Goal: Transaction & Acquisition: Purchase product/service

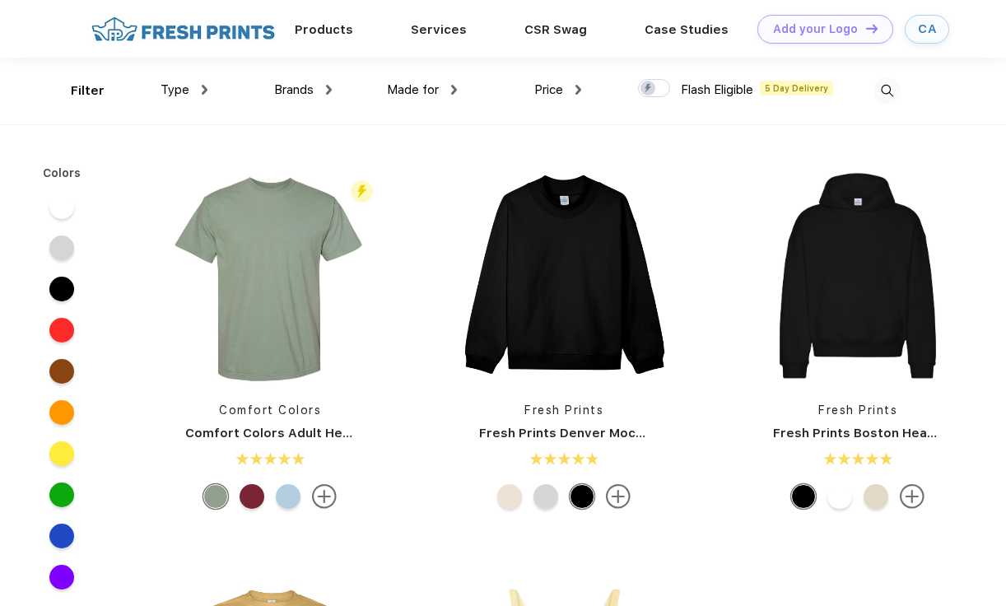
scroll to position [1, 0]
click at [197, 88] on div "Type" at bounding box center [183, 89] width 47 height 19
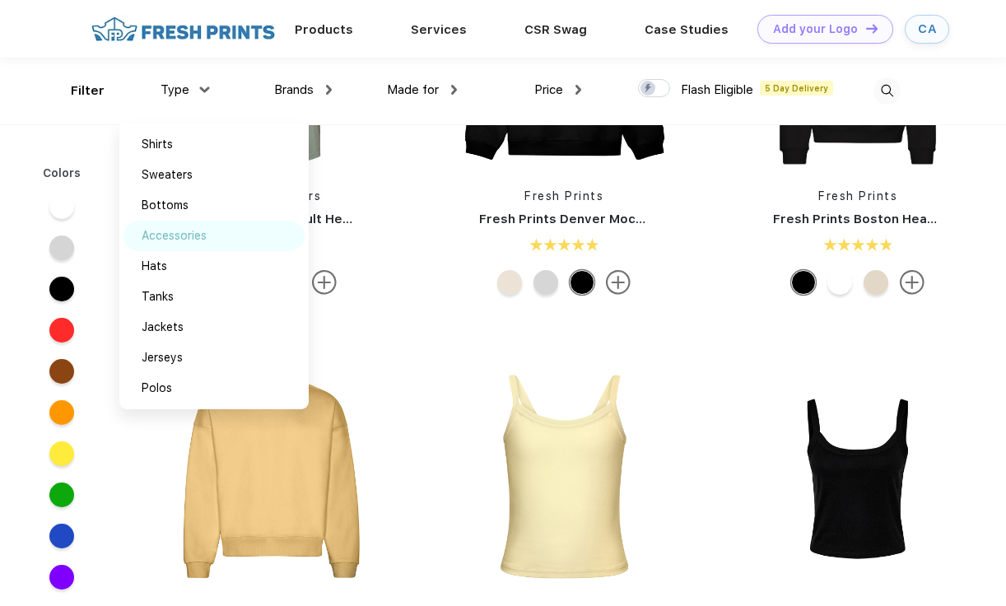
scroll to position [0, 0]
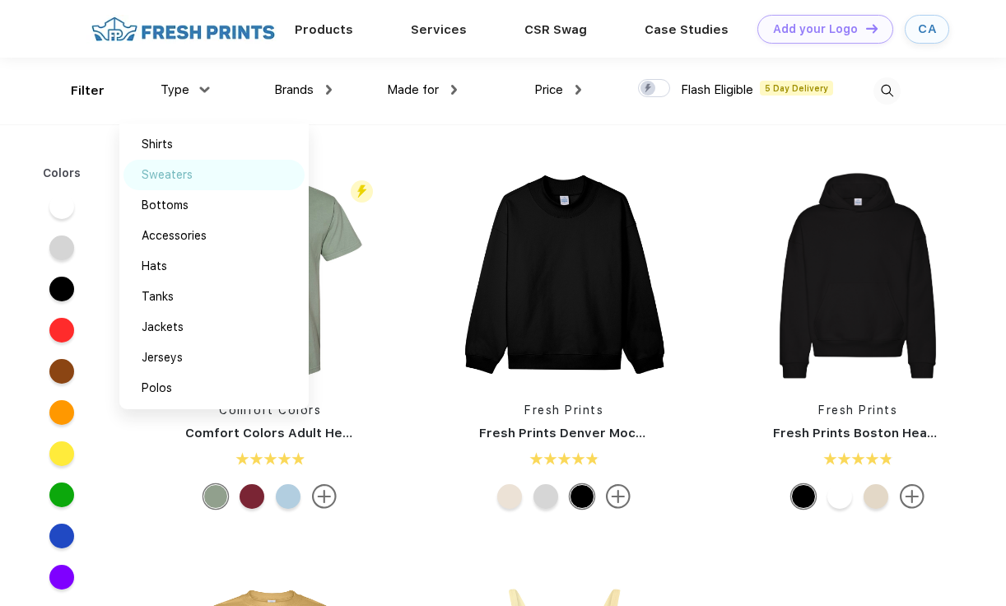
click at [179, 172] on div "Sweaters" at bounding box center [167, 174] width 51 height 17
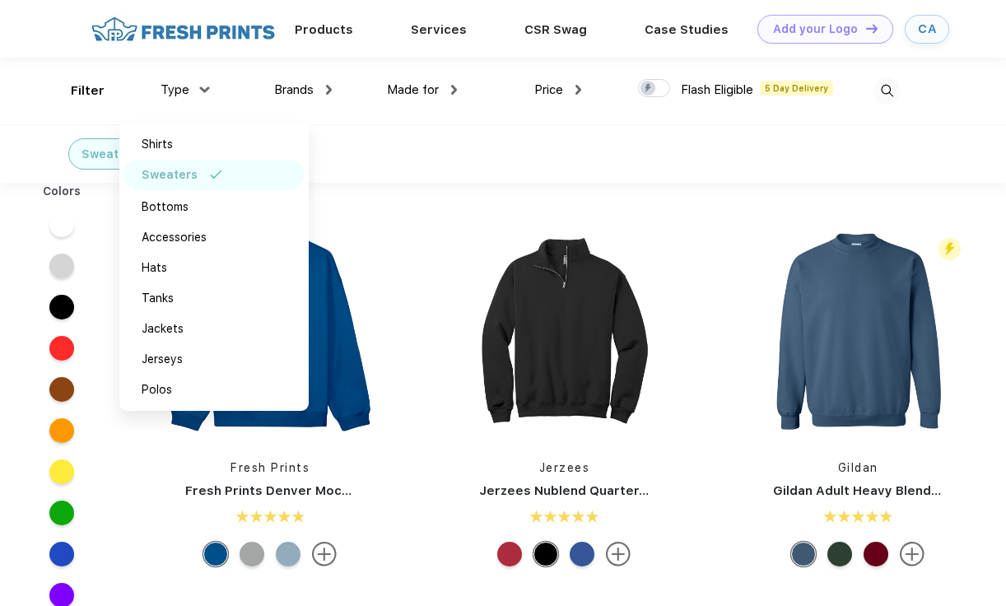
click at [444, 148] on div "Sweaters" at bounding box center [503, 153] width 1006 height 58
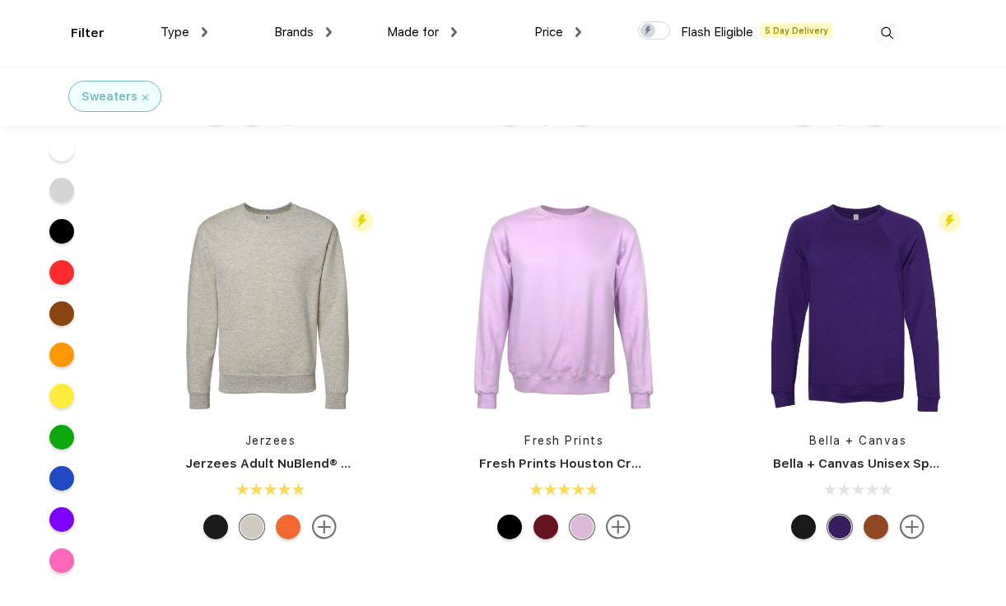
scroll to position [733, 0]
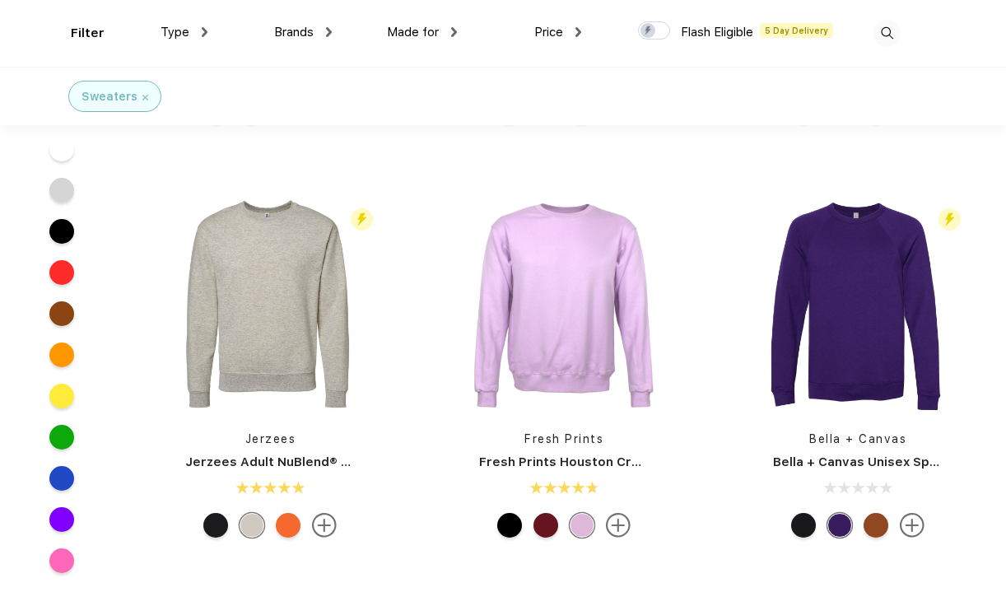
click at [884, 30] on img at bounding box center [886, 33] width 27 height 27
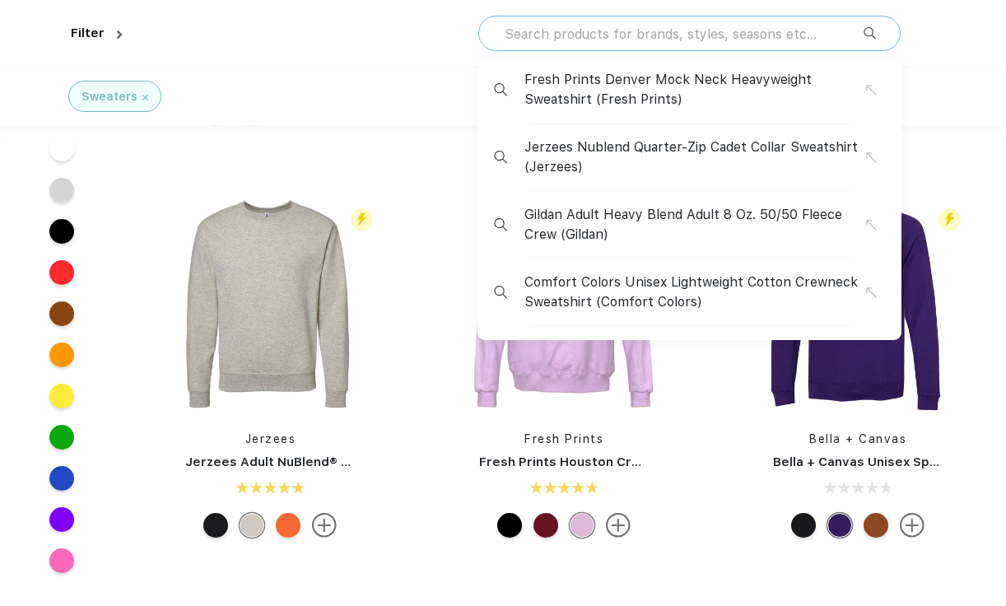
click at [767, 36] on input "text" at bounding box center [683, 34] width 360 height 18
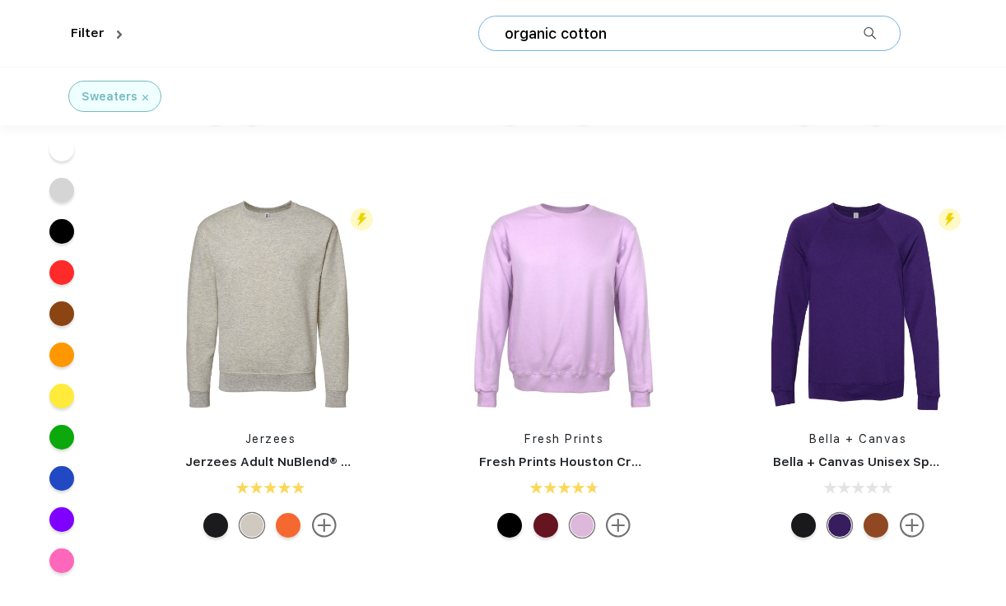
type input "organic cotton"
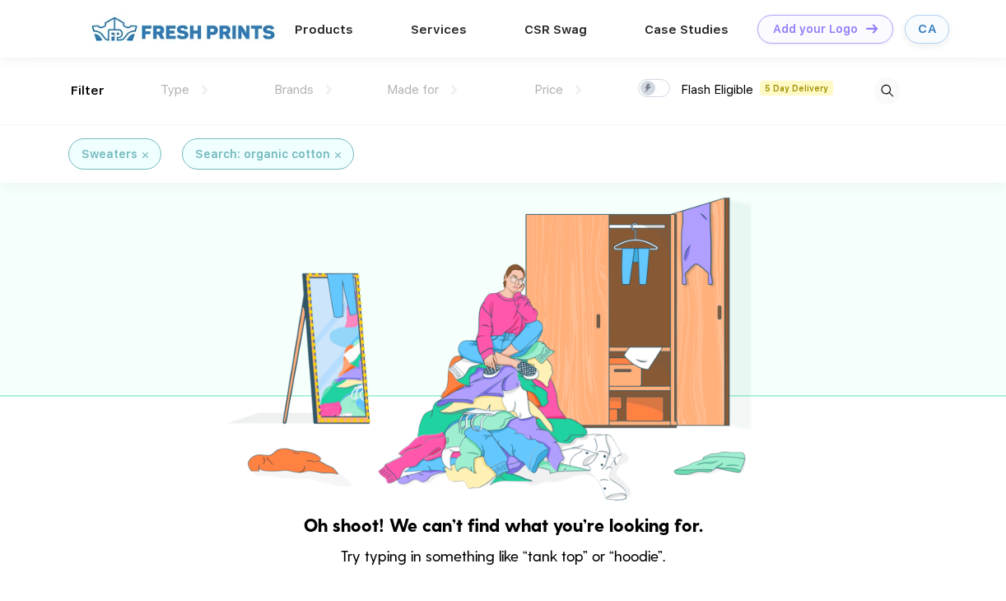
click at [885, 81] on img at bounding box center [886, 90] width 27 height 27
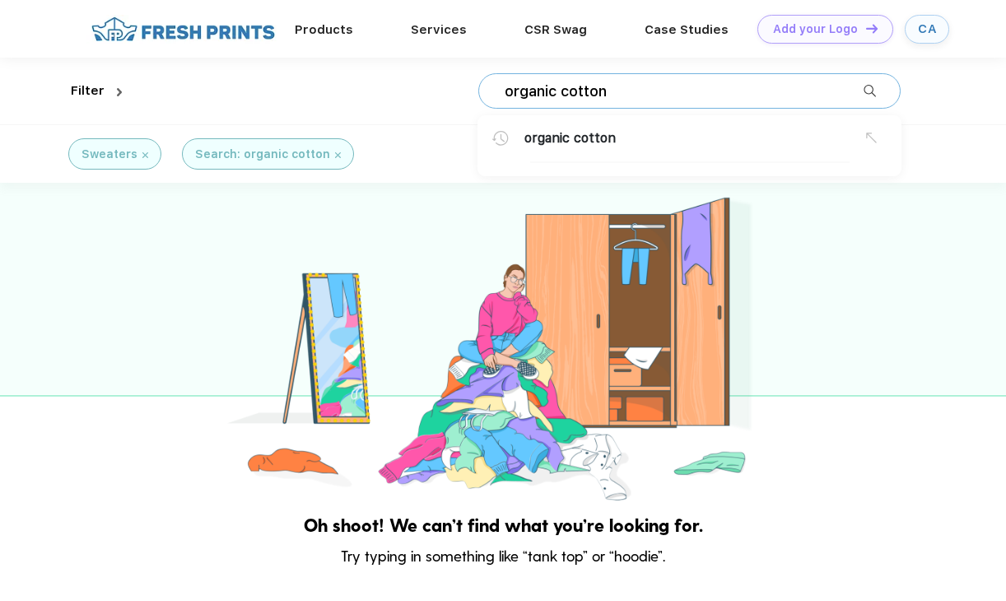
click at [774, 91] on input "organic cotton" at bounding box center [683, 91] width 360 height 18
drag, startPoint x: 774, startPoint y: 91, endPoint x: 511, endPoint y: 85, distance: 263.4
click at [509, 86] on input "organic cotton" at bounding box center [683, 91] width 360 height 18
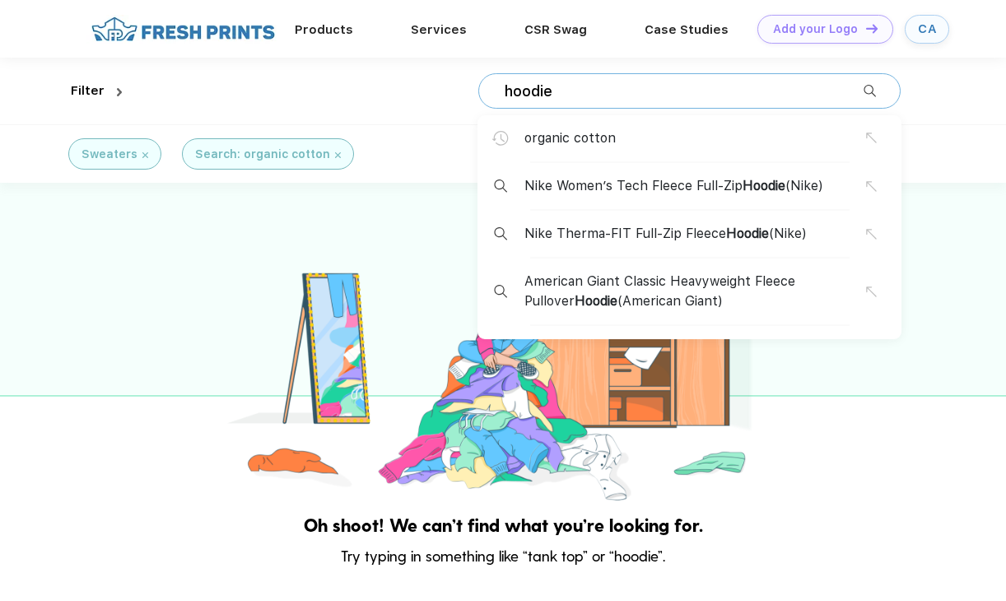
type input "hoodie"
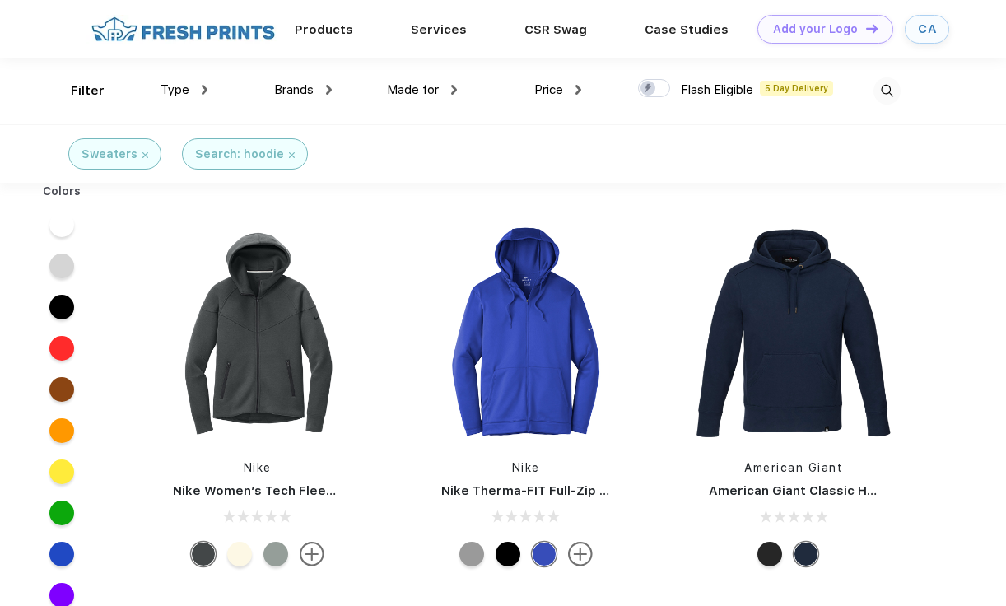
click at [176, 30] on img at bounding box center [182, 29] width 193 height 29
